Goal: Information Seeking & Learning: Understand process/instructions

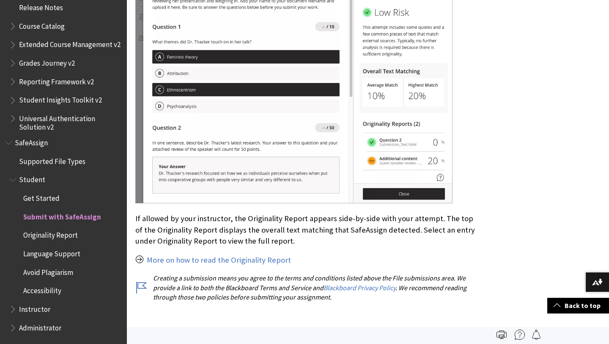
scroll to position [1521, 0]
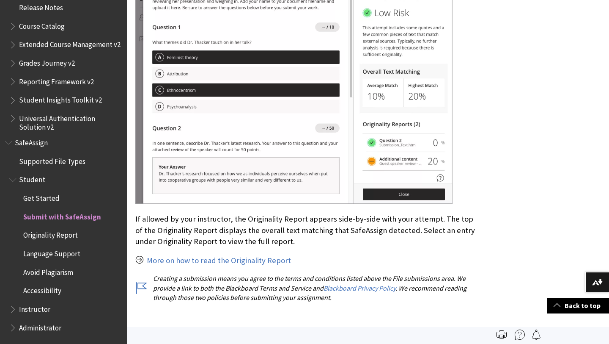
click at [288, 157] on img at bounding box center [293, 54] width 317 height 300
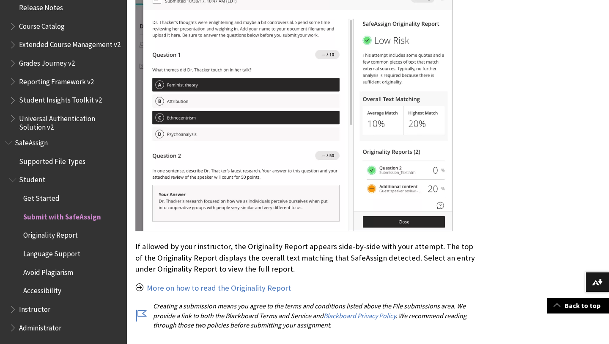
scroll to position [1494, 0]
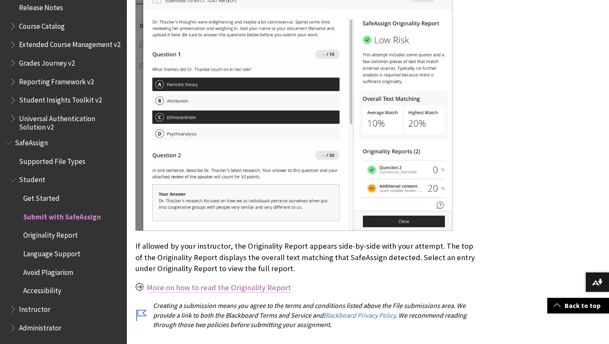
click at [238, 282] on link "More on how to read the Originality Report" at bounding box center [219, 287] width 144 height 10
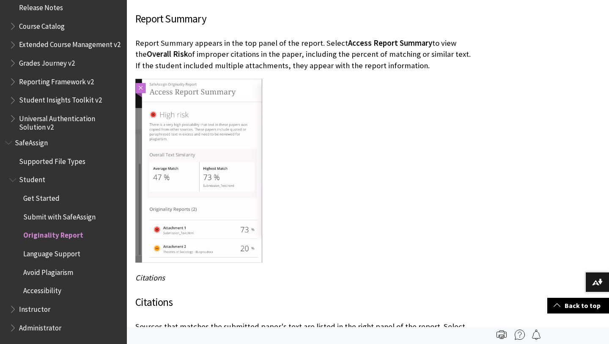
scroll to position [1598, 0]
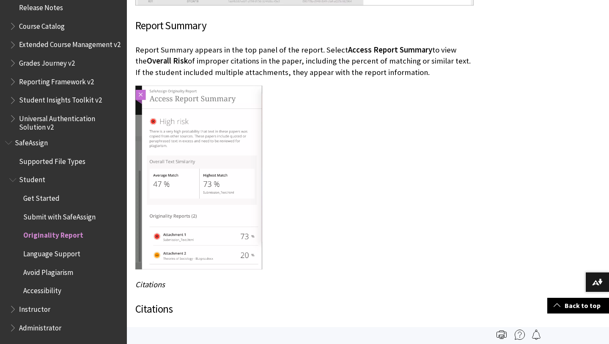
click at [157, 108] on img at bounding box center [198, 177] width 127 height 184
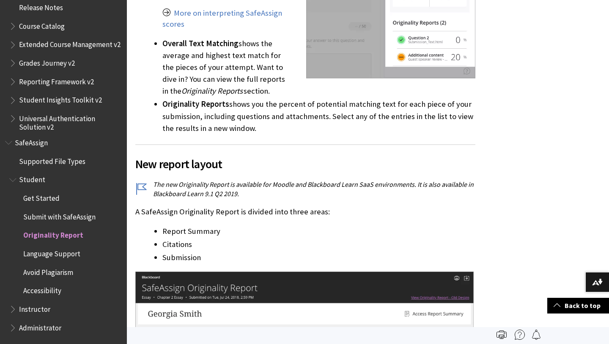
scroll to position [988, 0]
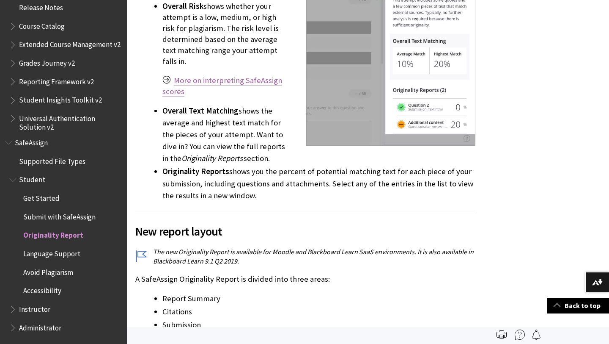
click at [223, 75] on link "More on interpreting SafeAssign scores" at bounding box center [223, 85] width 120 height 21
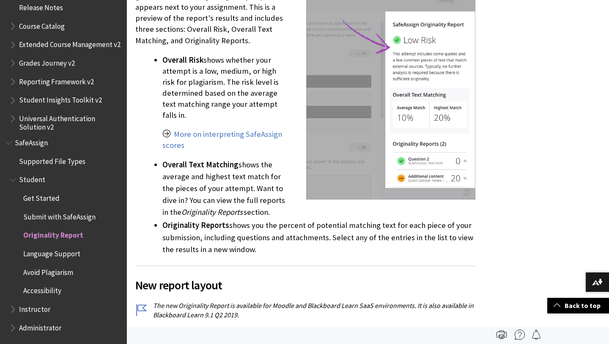
scroll to position [934, 0]
click at [256, 92] on p "Overall Risk shows whether your attempt is a low, medium, or high risk for plag…" at bounding box center [319, 88] width 313 height 66
click at [204, 130] on link "More on interpreting SafeAssign scores" at bounding box center [223, 140] width 120 height 21
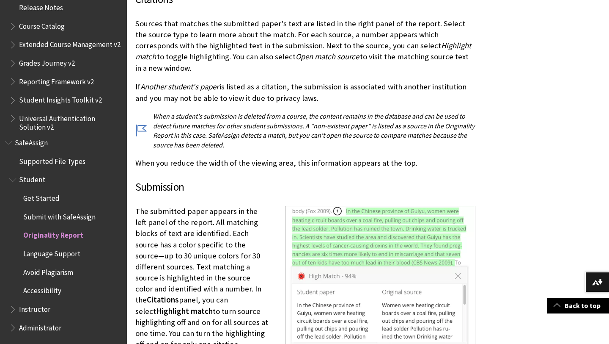
scroll to position [1908, 0]
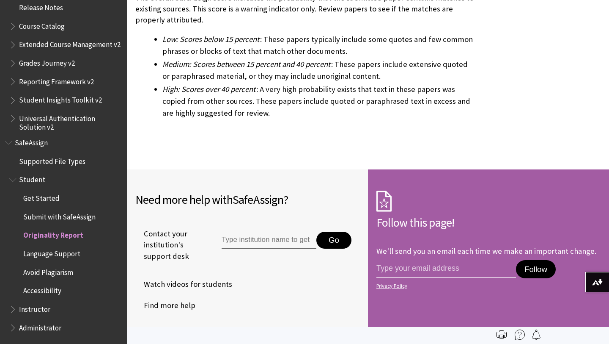
scroll to position [2851, 0]
